Goal: Information Seeking & Learning: Learn about a topic

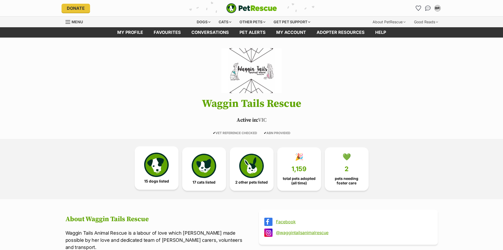
click at [159, 164] on img at bounding box center [156, 164] width 24 height 24
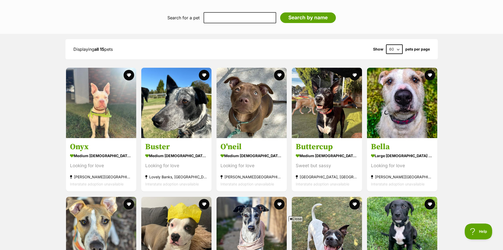
scroll to position [477, 0]
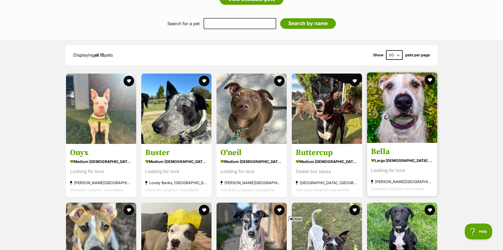
click at [409, 94] on img at bounding box center [402, 107] width 70 height 70
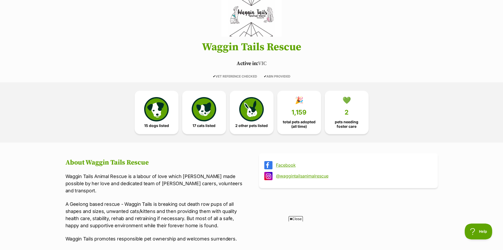
scroll to position [4, 0]
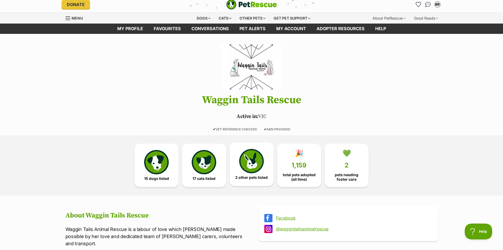
click at [253, 161] on img at bounding box center [251, 161] width 24 height 24
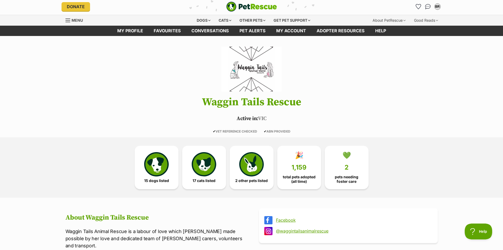
scroll to position [1, 0]
click at [347, 164] on span "2" at bounding box center [347, 166] width 4 height 7
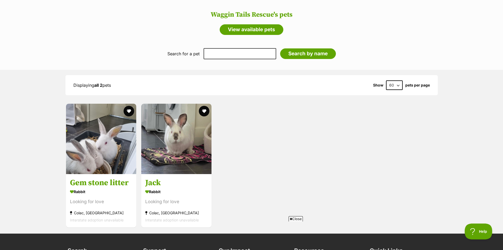
scroll to position [450, 0]
